Goal: Task Accomplishment & Management: Complete application form

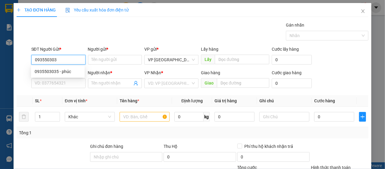
type input "0935503035"
click at [76, 70] on div "0935503035 - phúc" at bounding box center [58, 71] width 46 height 7
type input "phúc"
type input "0908866579"
type input "minh"
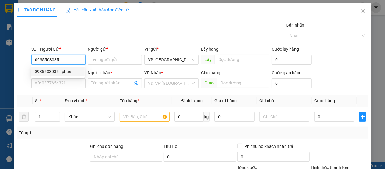
type input "bến xe bà rịa"
type input "80.000"
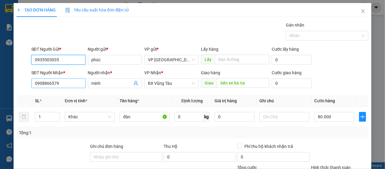
type input "0935503035"
click at [71, 81] on input "0908866579" at bounding box center [58, 83] width 54 height 10
click at [70, 81] on input "0908866579" at bounding box center [58, 83] width 54 height 10
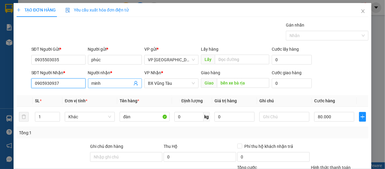
type input "0905930937"
click at [115, 81] on input "minh" at bounding box center [112, 83] width 41 height 7
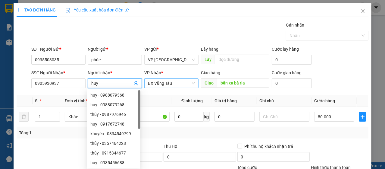
click at [189, 83] on span "BX Vũng Tàu" at bounding box center [171, 83] width 47 height 9
type input "huy"
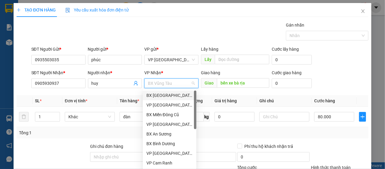
click at [172, 95] on div "BX [GEOGRAPHIC_DATA]" at bounding box center [169, 95] width 46 height 7
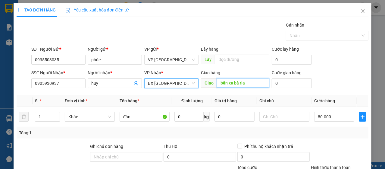
click at [232, 83] on input "bến xe bà rịa" at bounding box center [243, 83] width 52 height 10
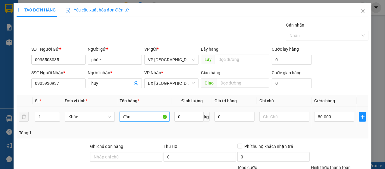
click at [137, 120] on input "đàn" at bounding box center [145, 117] width 50 height 10
click at [319, 119] on input "80.000" at bounding box center [334, 117] width 40 height 10
click at [322, 133] on div "Tổng: 1" at bounding box center [192, 132] width 347 height 7
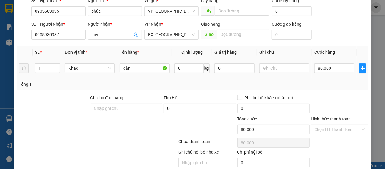
scroll to position [72, 0]
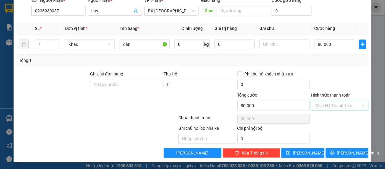
click at [343, 105] on input "Hình thức thanh toán" at bounding box center [337, 105] width 46 height 9
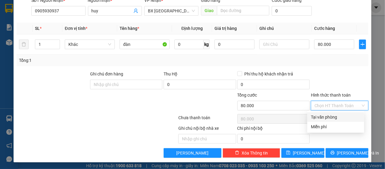
click at [341, 116] on div "Tại văn phòng" at bounding box center [336, 117] width 50 height 7
type input "0"
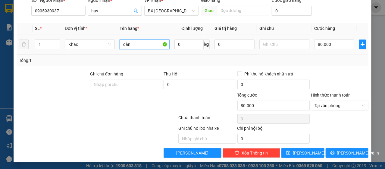
click at [155, 43] on input "đàn" at bounding box center [145, 44] width 50 height 10
type input "đàn ghita"
click at [331, 126] on div "Ghi chú nội bộ nhà xe Chi phí nội bộ 0" at bounding box center [192, 134] width 353 height 19
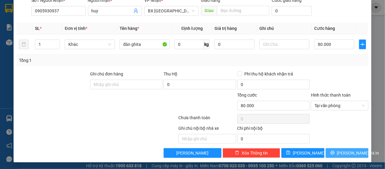
click at [342, 148] on button "[PERSON_NAME] và In" at bounding box center [347, 153] width 43 height 10
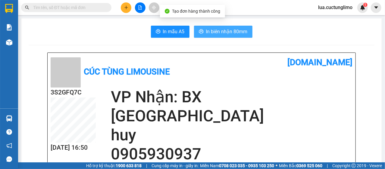
click at [226, 35] on button "In biên nhận 80mm" at bounding box center [223, 32] width 58 height 12
